Goal: Navigation & Orientation: Find specific page/section

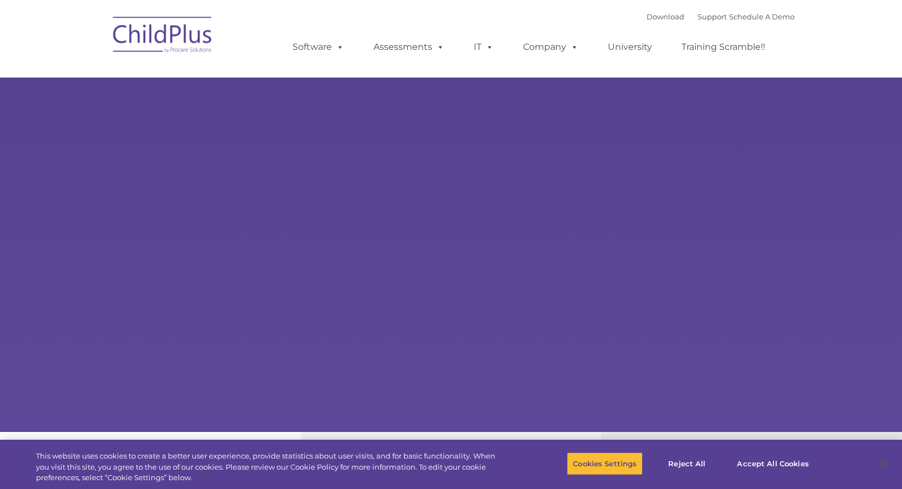
select select "MEDIUM"
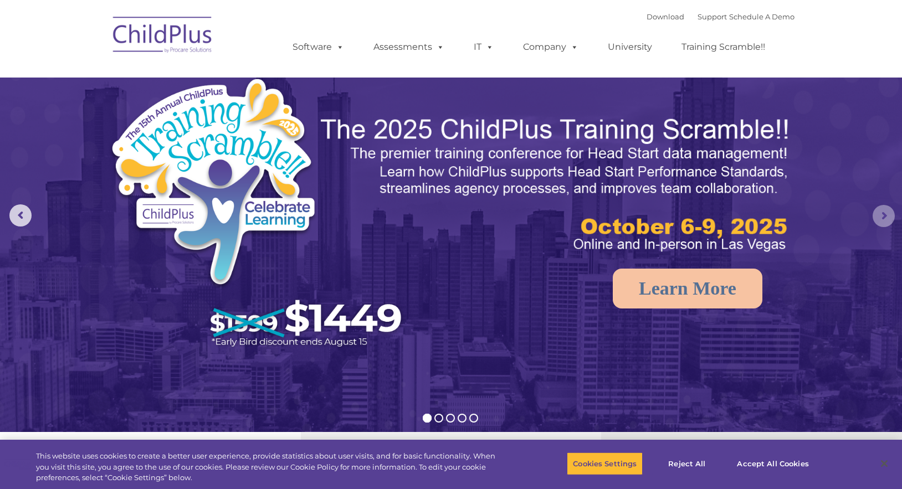
click at [888, 215] on rs-arrow at bounding box center [883, 216] width 22 height 22
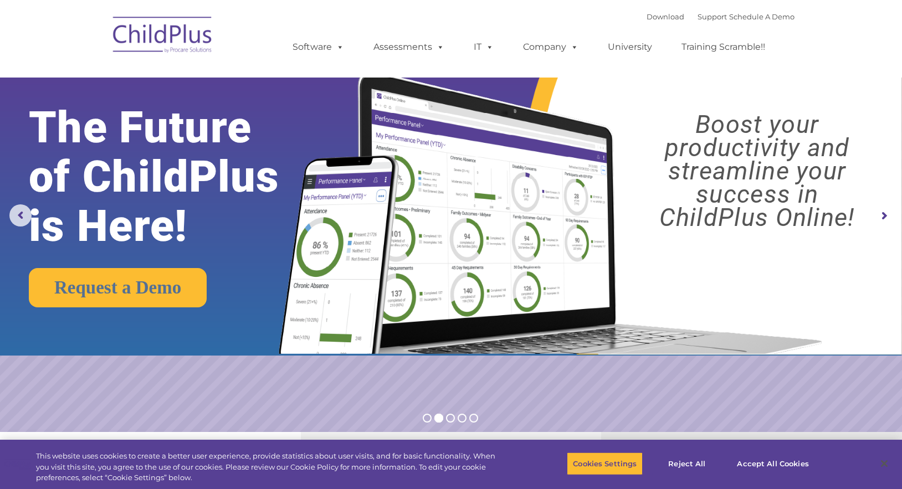
click at [888, 215] on rs-arrow at bounding box center [883, 216] width 22 height 22
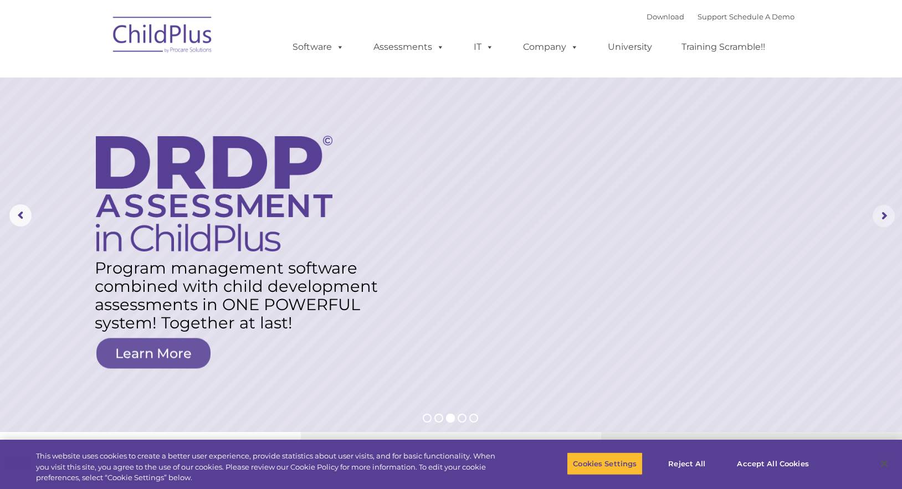
click at [888, 215] on rs-arrow at bounding box center [883, 216] width 22 height 22
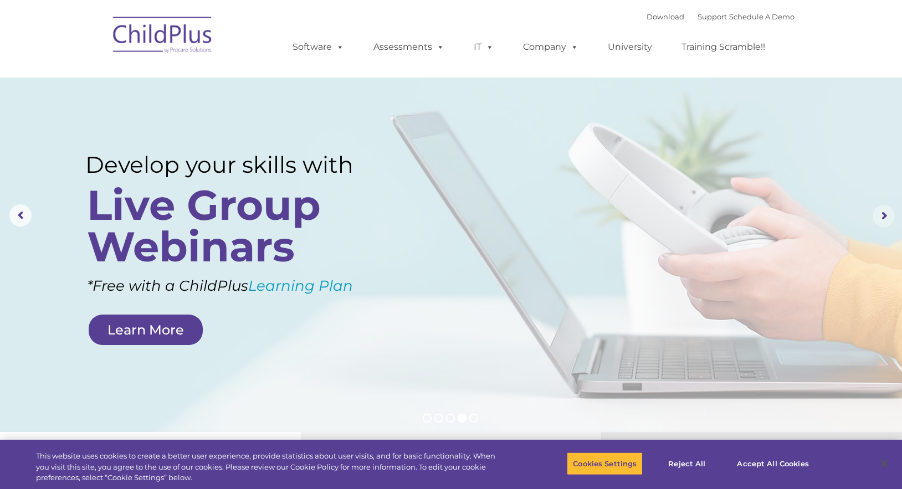
click at [888, 215] on rs-arrow at bounding box center [883, 216] width 22 height 22
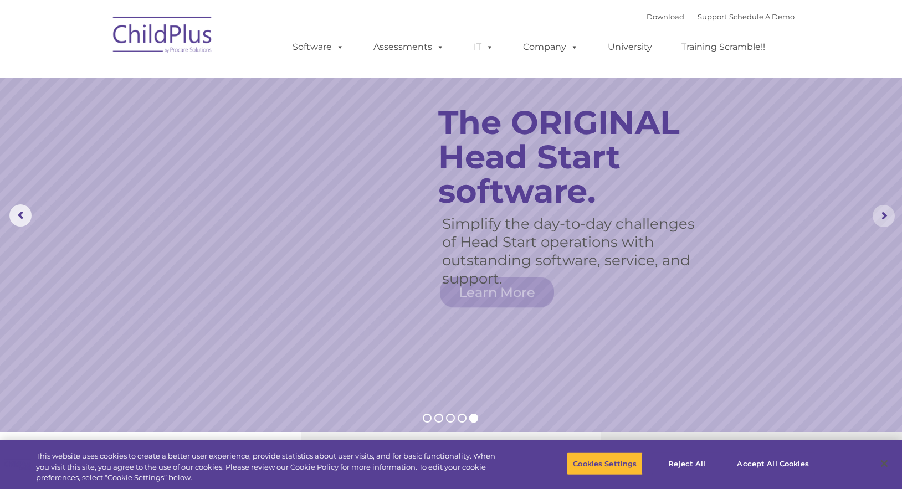
click at [888, 215] on rs-arrow at bounding box center [883, 216] width 22 height 22
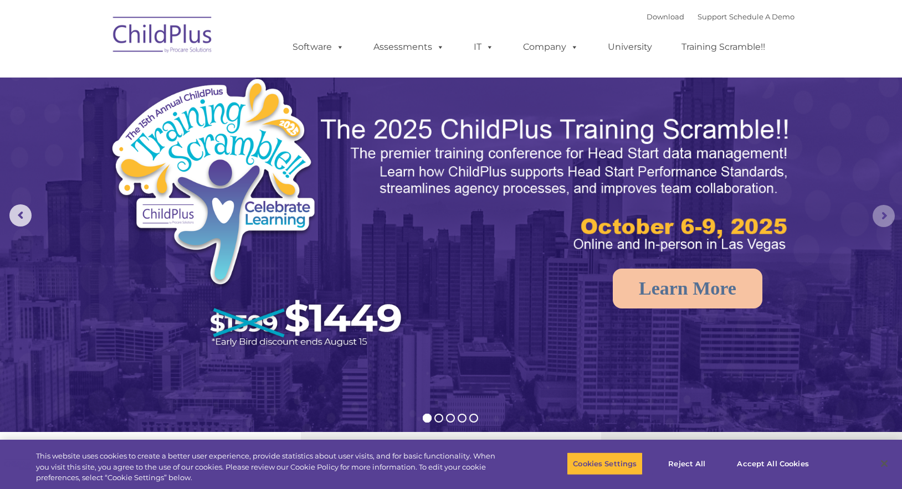
click at [888, 215] on rs-arrow at bounding box center [883, 216] width 22 height 22
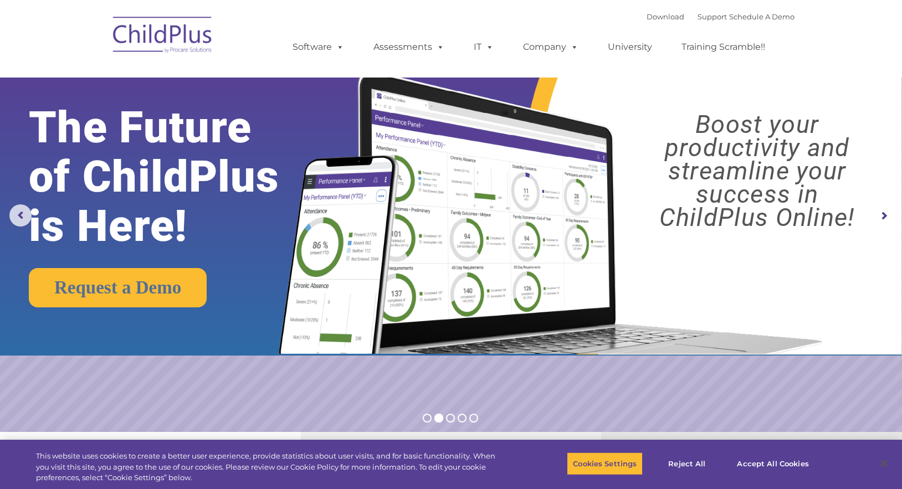
click at [888, 215] on rs-arrow at bounding box center [883, 216] width 22 height 22
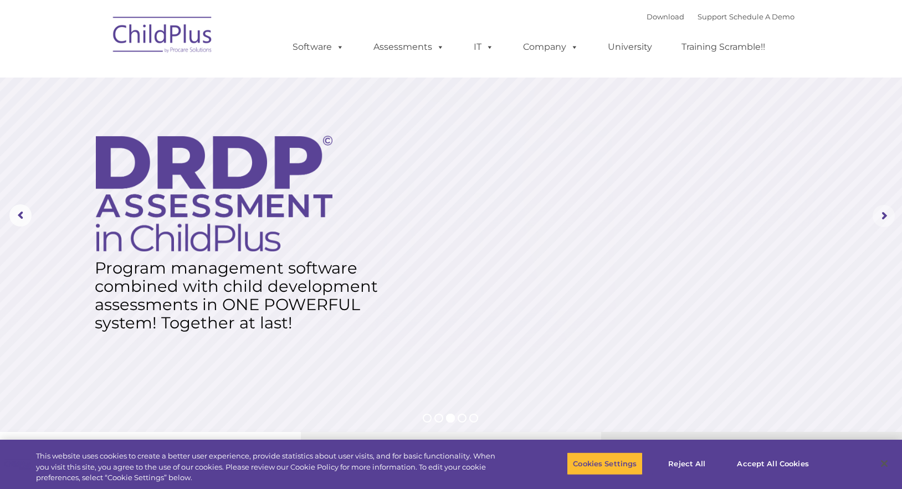
click at [888, 215] on rs-arrow at bounding box center [883, 216] width 22 height 22
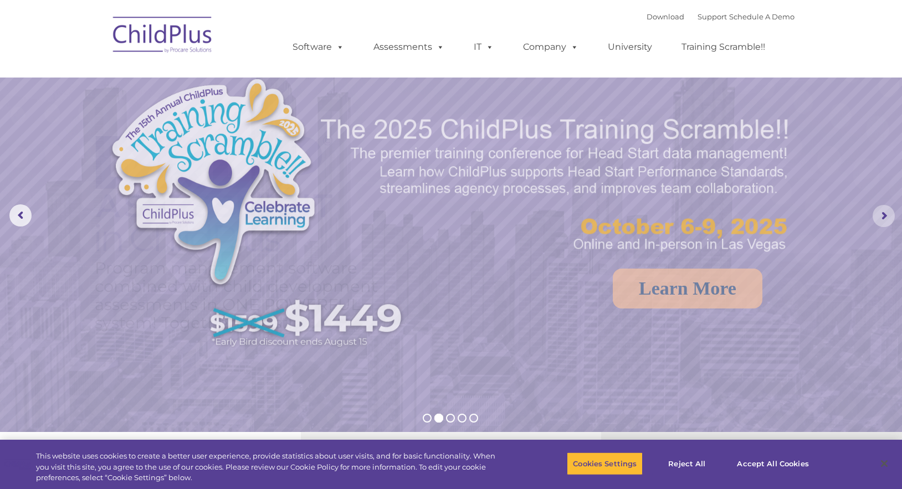
click at [888, 215] on rs-arrow at bounding box center [883, 216] width 22 height 22
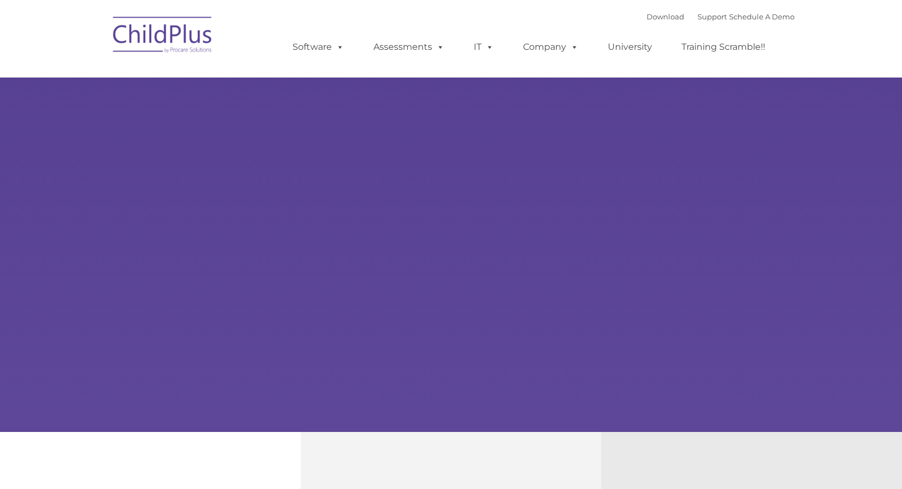
type input ""
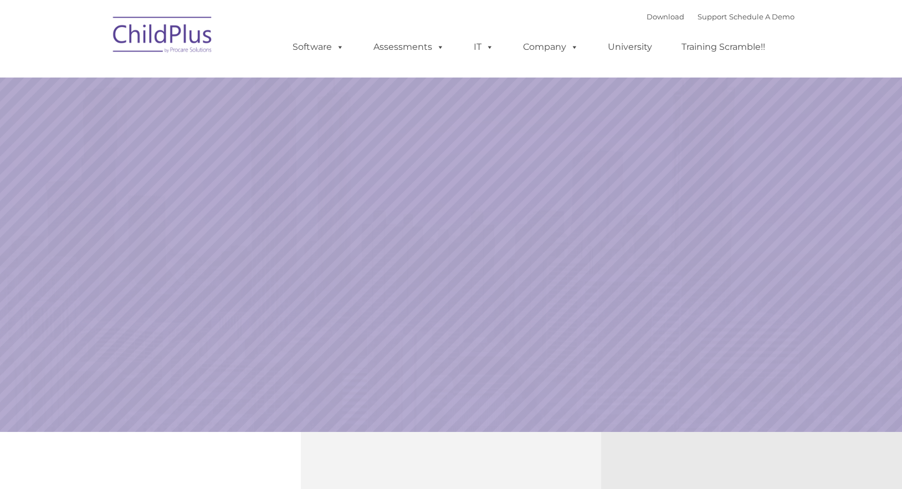
select select "MEDIUM"
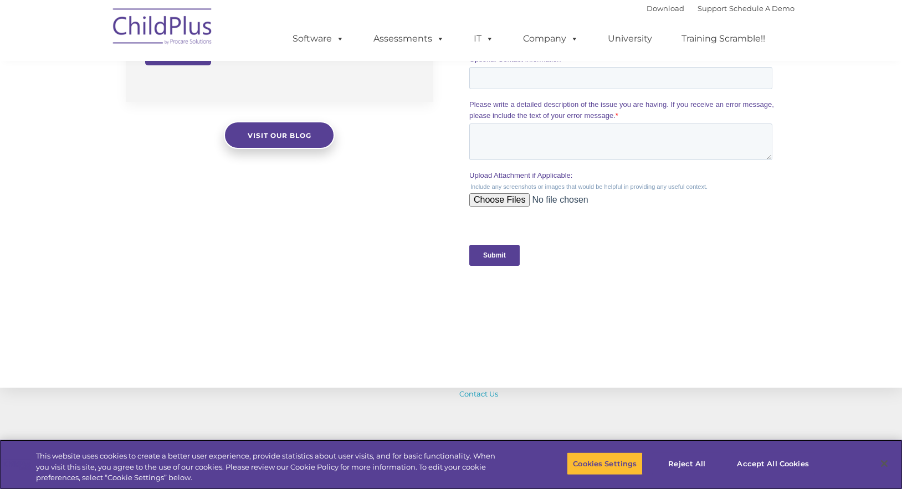
scroll to position [995, 0]
